Goal: Task Accomplishment & Management: Manage account settings

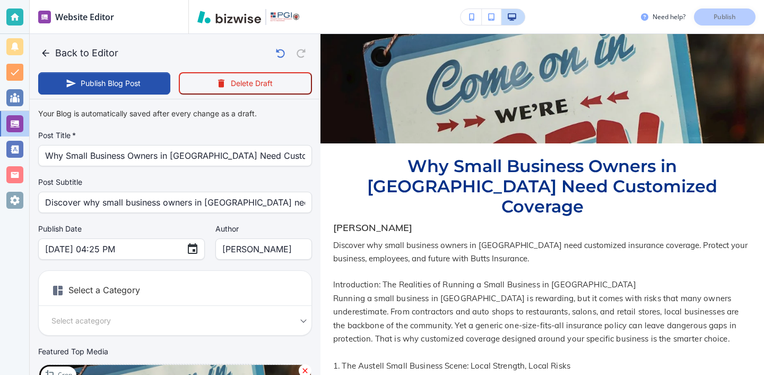
scroll to position [224, 0]
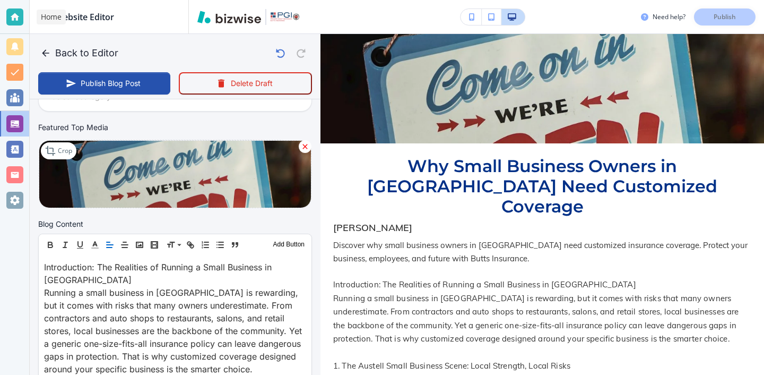
click at [28, 30] on div at bounding box center [14, 17] width 29 height 34
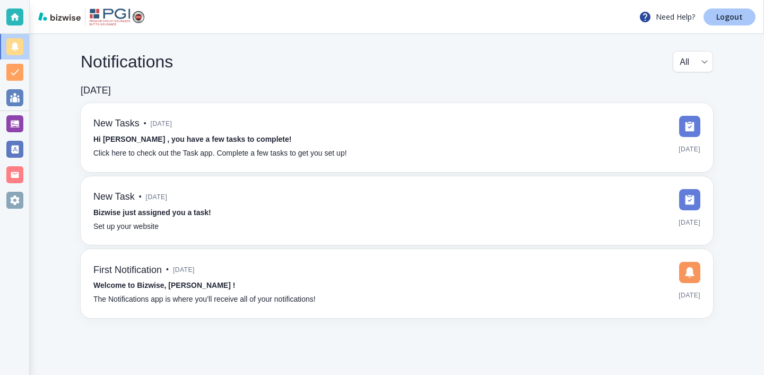
click at [738, 11] on link "Logout" at bounding box center [729, 16] width 52 height 17
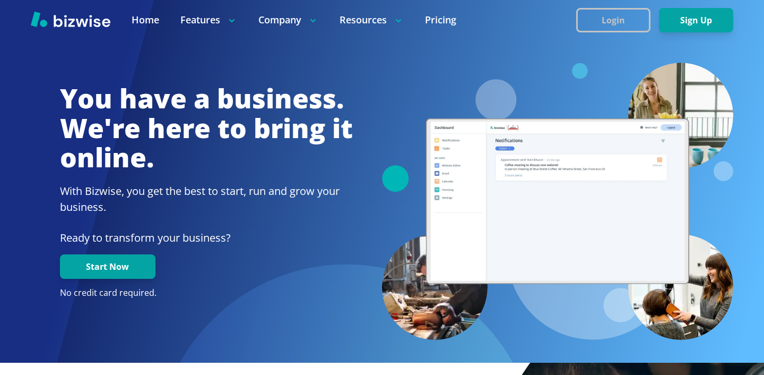
click at [609, 14] on button "Login" at bounding box center [613, 20] width 74 height 24
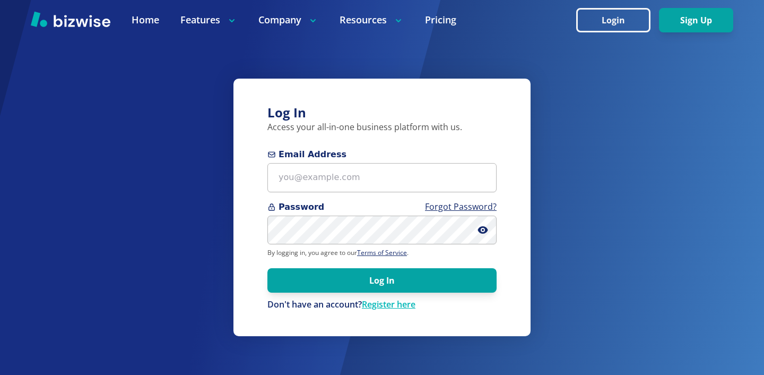
click at [363, 162] on div "Email Address" at bounding box center [381, 170] width 229 height 44
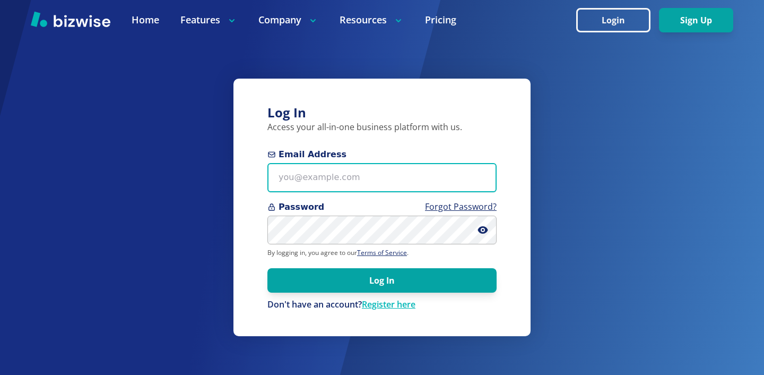
click at [363, 167] on input "Email Address" at bounding box center [381, 177] width 229 height 29
paste input "joseph@restoreteamnc.com"
type input "joseph@restoreteamnc.com"
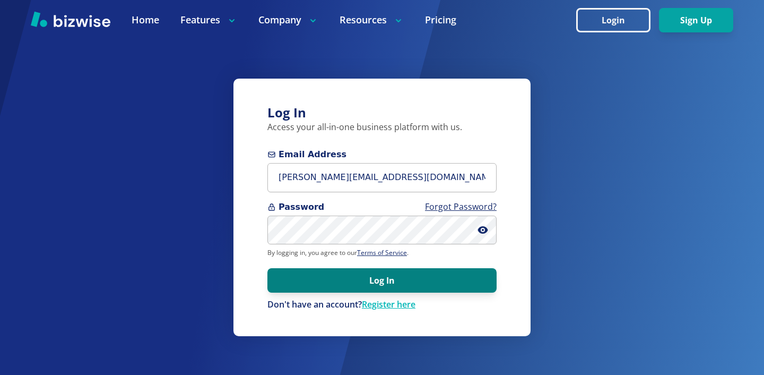
click at [411, 276] on button "Log In" at bounding box center [381, 280] width 229 height 24
